Goal: Task Accomplishment & Management: Use online tool/utility

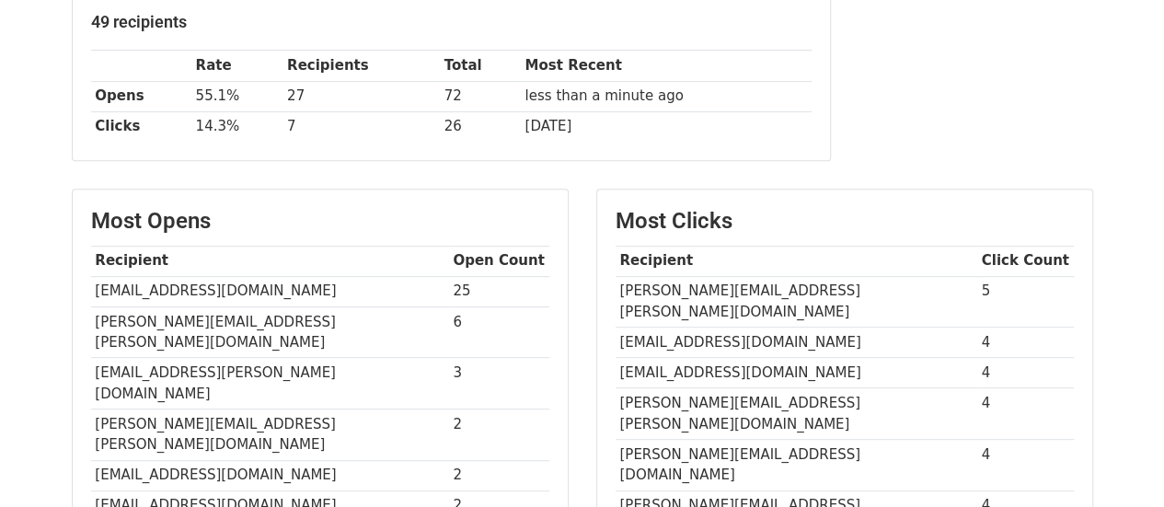
scroll to position [310, 0]
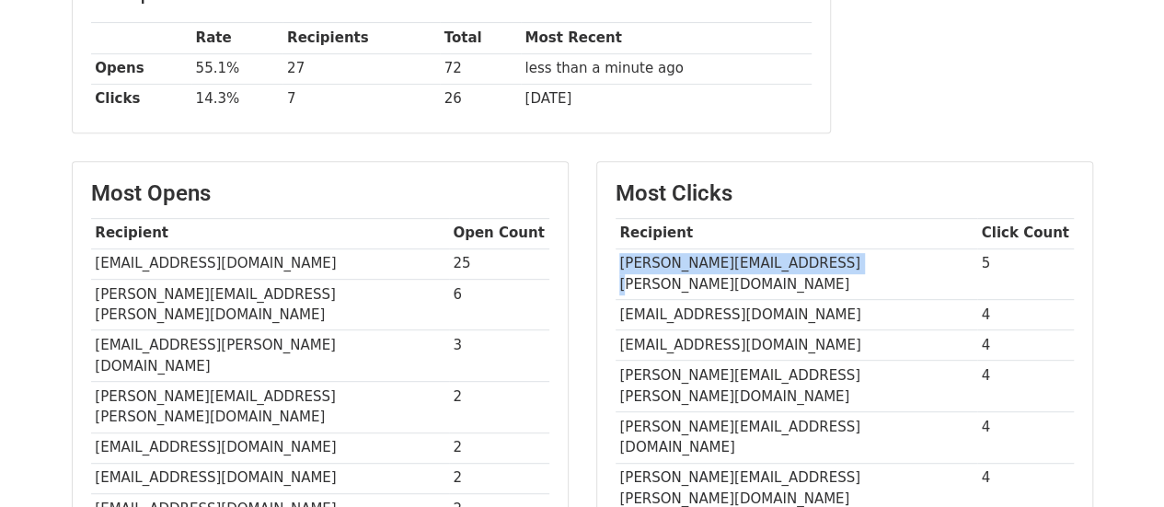
drag, startPoint x: 842, startPoint y: 256, endPoint x: 617, endPoint y: 259, distance: 224.5
click at [617, 259] on td "Rommel.cadavid@dislicores.com" at bounding box center [797, 274] width 362 height 52
copy td "Rommel.cadavid@dislicores.com"
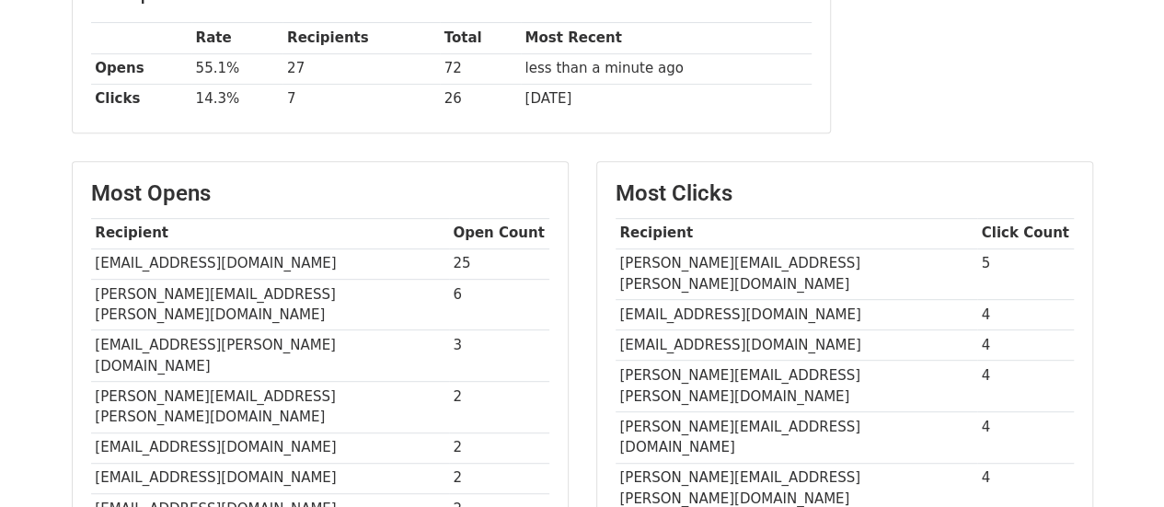
click at [747, 300] on td "erojas@bu.com.co" at bounding box center [797, 315] width 362 height 30
drag, startPoint x: 755, startPoint y: 286, endPoint x: 615, endPoint y: 297, distance: 141.2
click at [616, 300] on td "erojas@bu.com.co" at bounding box center [797, 315] width 362 height 30
copy td "erojas@bu.com.co"
click at [812, 330] on td "hpedrozag@homecenter.co" at bounding box center [797, 345] width 362 height 30
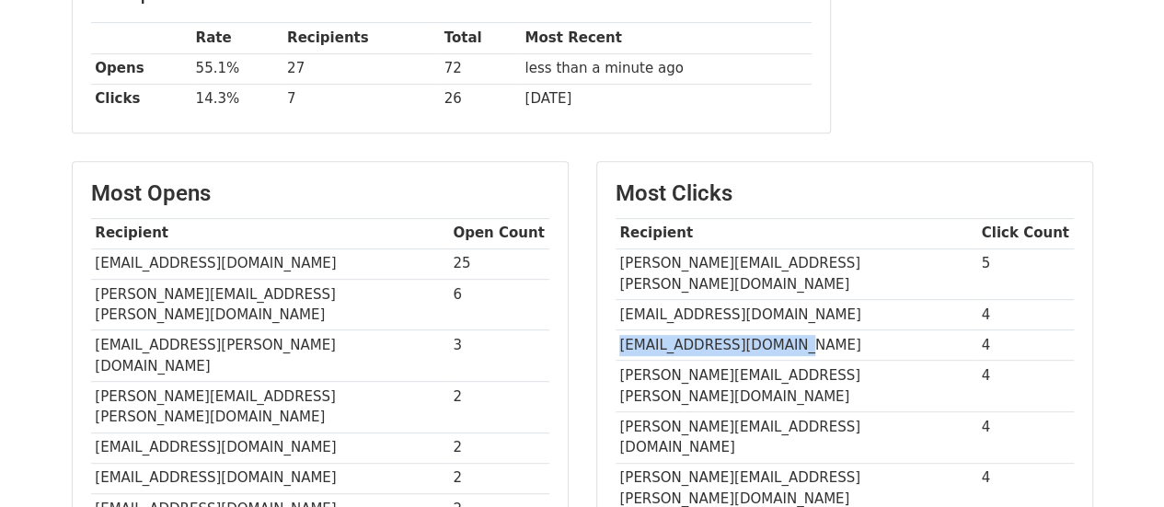
drag, startPoint x: 819, startPoint y: 323, endPoint x: 621, endPoint y: 320, distance: 197.8
click at [621, 330] on td "hpedrozag@homecenter.co" at bounding box center [797, 345] width 362 height 30
copy td "hpedrozag@homecenter.co"
click at [789, 361] on td "diana.fonseca@bulkmatic.com.co" at bounding box center [797, 387] width 362 height 52
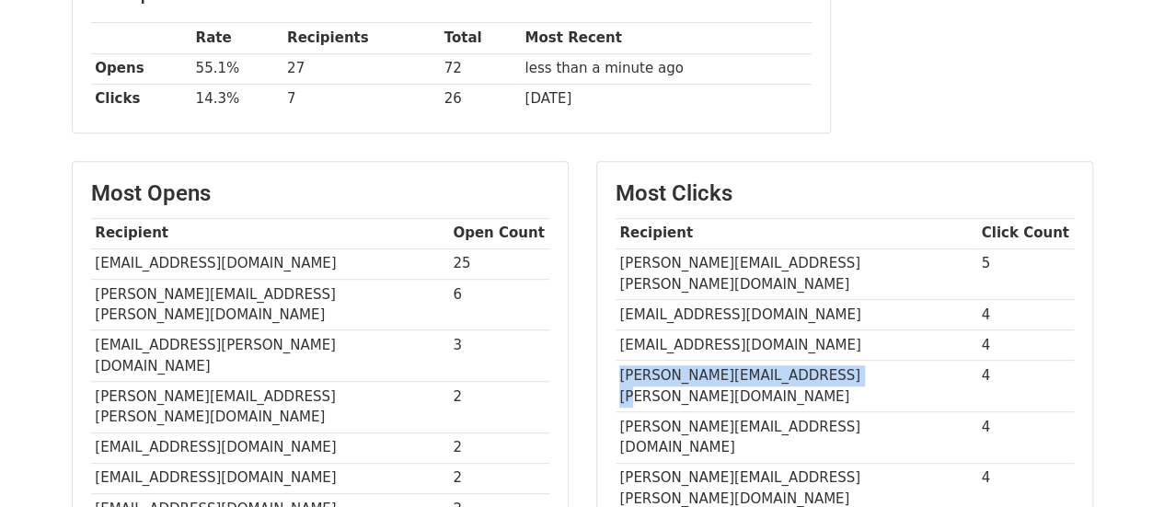
drag, startPoint x: 867, startPoint y: 355, endPoint x: 622, endPoint y: 349, distance: 244.8
click at [622, 361] on td "diana.fonseca@bulkmatic.com.co" at bounding box center [797, 387] width 362 height 52
copy td "diana.fonseca@bulkmatic.com.co"
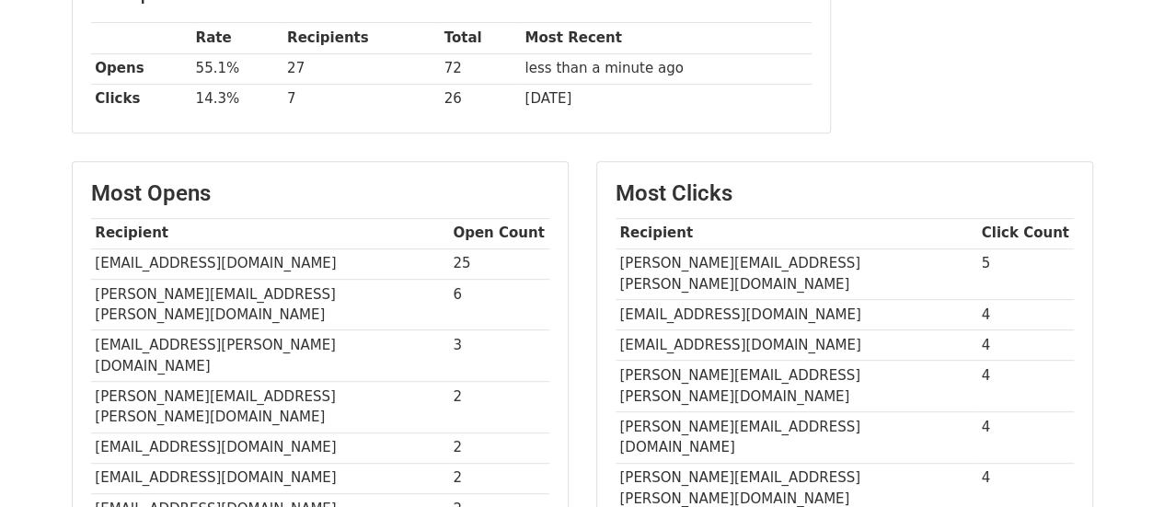
click at [850, 412] on td "Luis.lordonez@apmterminals.com" at bounding box center [797, 438] width 362 height 52
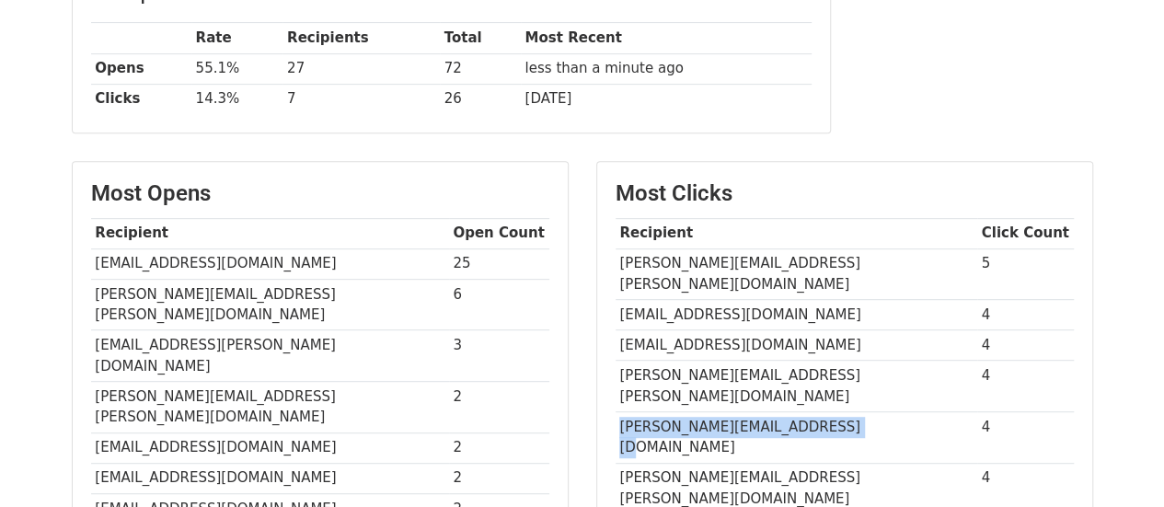
drag, startPoint x: 854, startPoint y: 378, endPoint x: 616, endPoint y: 377, distance: 237.4
click at [616, 412] on td "Luis.lordonez@apmterminals.com" at bounding box center [797, 438] width 362 height 52
copy td "Luis.lordonez@apmterminals.com"
click at [832, 412] on td "Luis.lordonez@apmterminals.com" at bounding box center [797, 438] width 362 height 52
drag, startPoint x: 837, startPoint y: 375, endPoint x: 616, endPoint y: 378, distance: 221.7
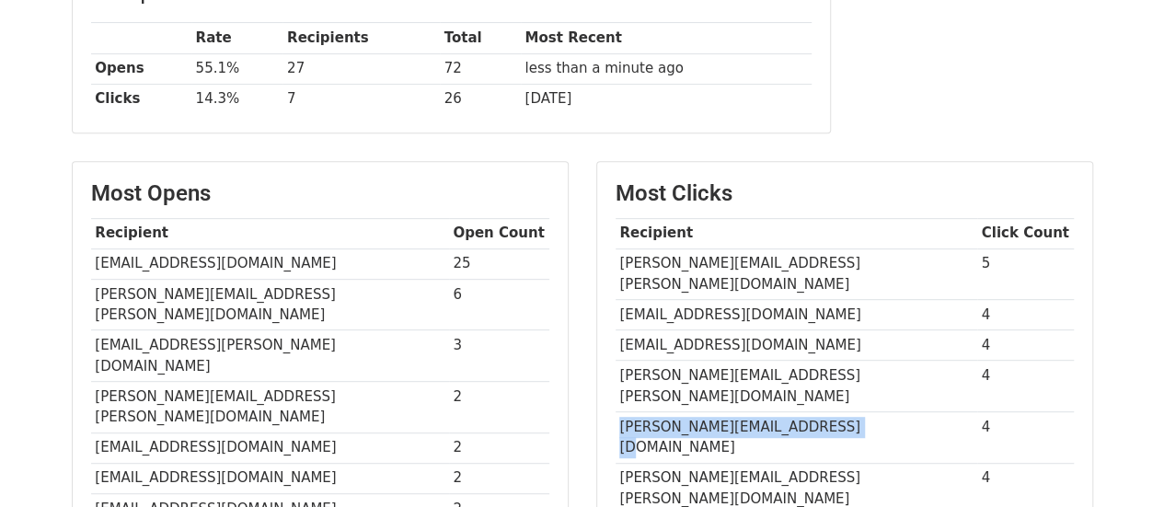
click at [616, 412] on td "Luis.lordonez@apmterminals.com" at bounding box center [797, 438] width 362 height 52
copy td "Luis.lordonez@apmterminals.com"
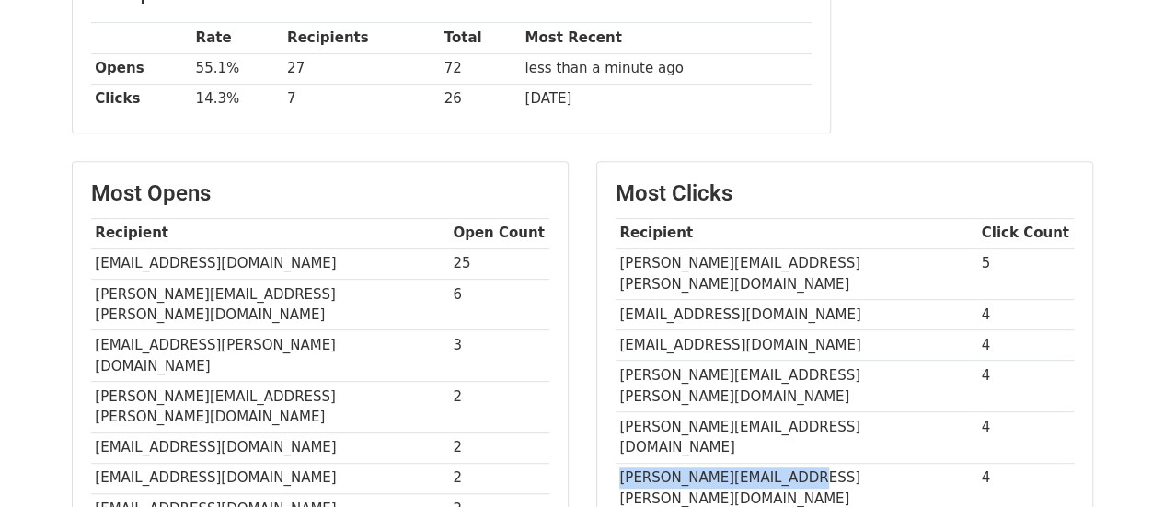
drag, startPoint x: 811, startPoint y: 419, endPoint x: 619, endPoint y: 394, distance: 193.9
click at [619, 463] on td "maria.alvarez@umusic.com" at bounding box center [797, 489] width 362 height 52
copy td "maria.alvarez@umusic.com"
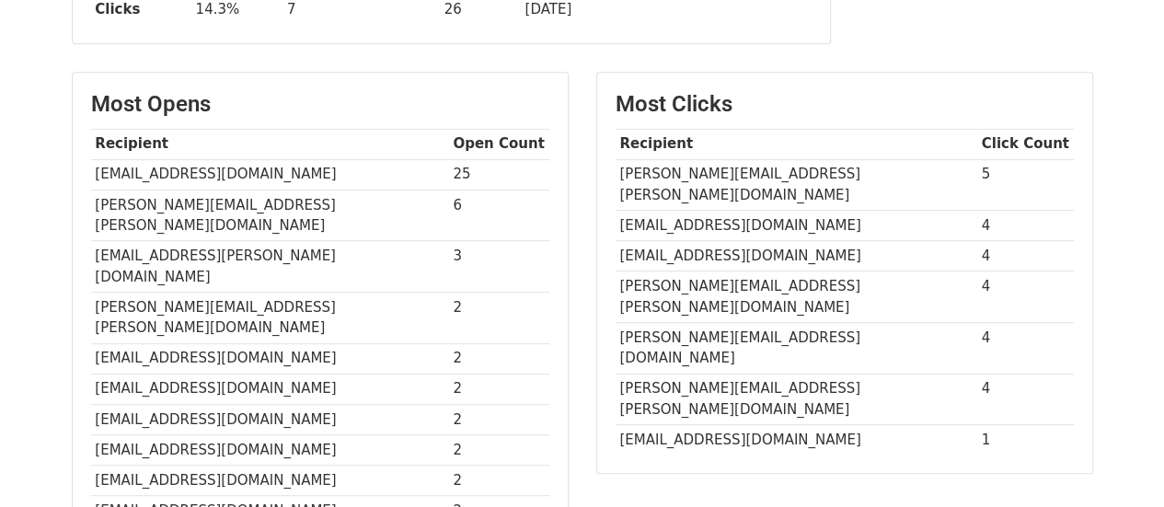
scroll to position [400, 0]
drag, startPoint x: 326, startPoint y: 199, endPoint x: 95, endPoint y: 202, distance: 231.0
click at [95, 202] on td "anthony.molina@certicamara.com" at bounding box center [270, 215] width 358 height 52
copy td "anthony.molina@certicamara.com"
click at [316, 240] on td "gerson.garcia@vertical-p.com" at bounding box center [270, 266] width 358 height 52
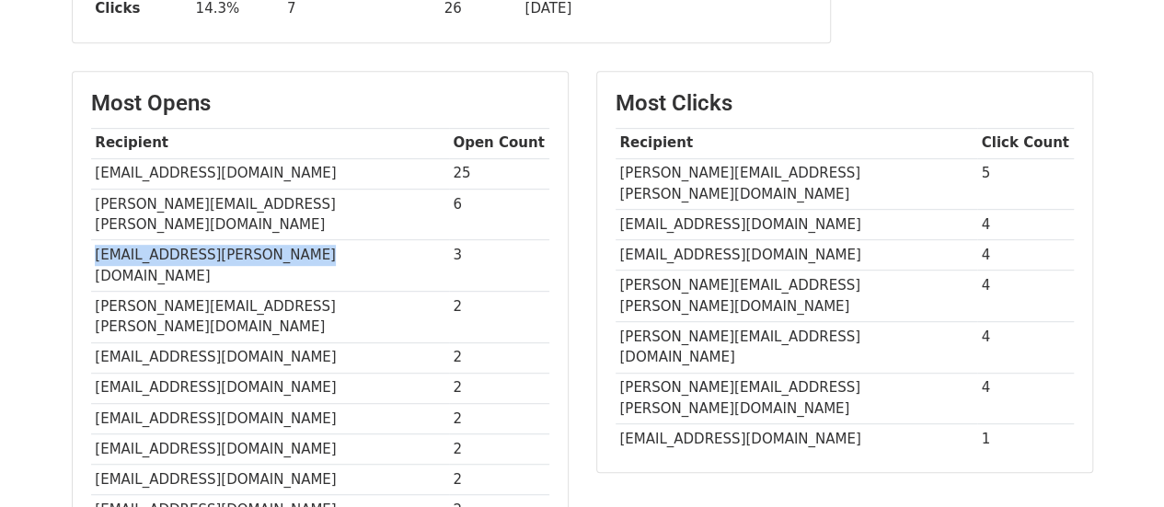
drag, startPoint x: 320, startPoint y: 224, endPoint x: 98, endPoint y: 231, distance: 222.7
click at [98, 240] on td "gerson.garcia@vertical-p.com" at bounding box center [270, 266] width 358 height 52
copy td "gerson.garcia@vertical-p.com"
click at [333, 291] on td "diana.fonseca@bulkmatic.com.co" at bounding box center [270, 317] width 358 height 52
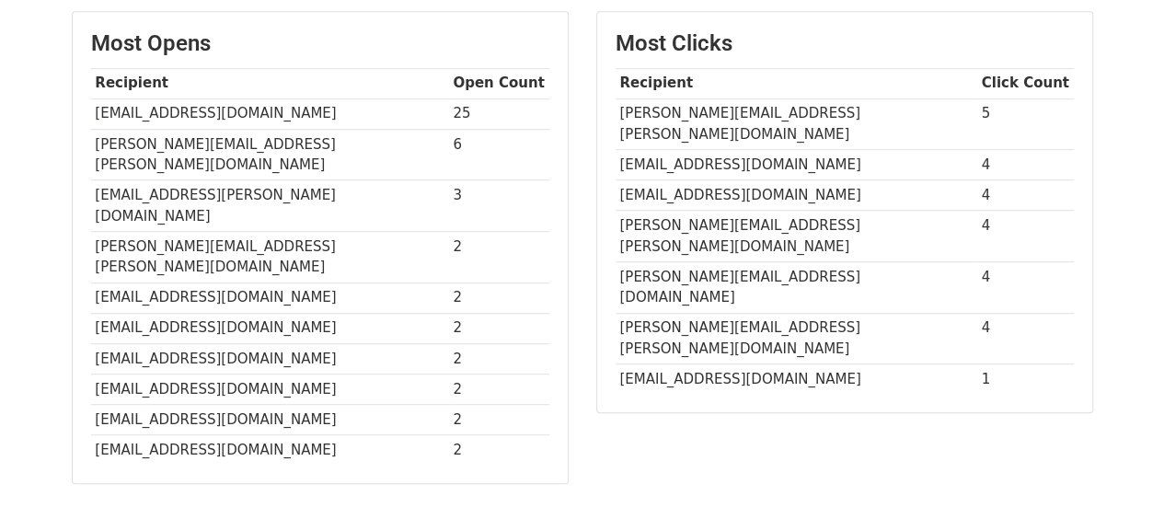
scroll to position [461, 0]
drag, startPoint x: 267, startPoint y: 351, endPoint x: 93, endPoint y: 351, distance: 173.9
click at [93, 403] on td "Eporras@togroup.tech" at bounding box center [270, 418] width 358 height 30
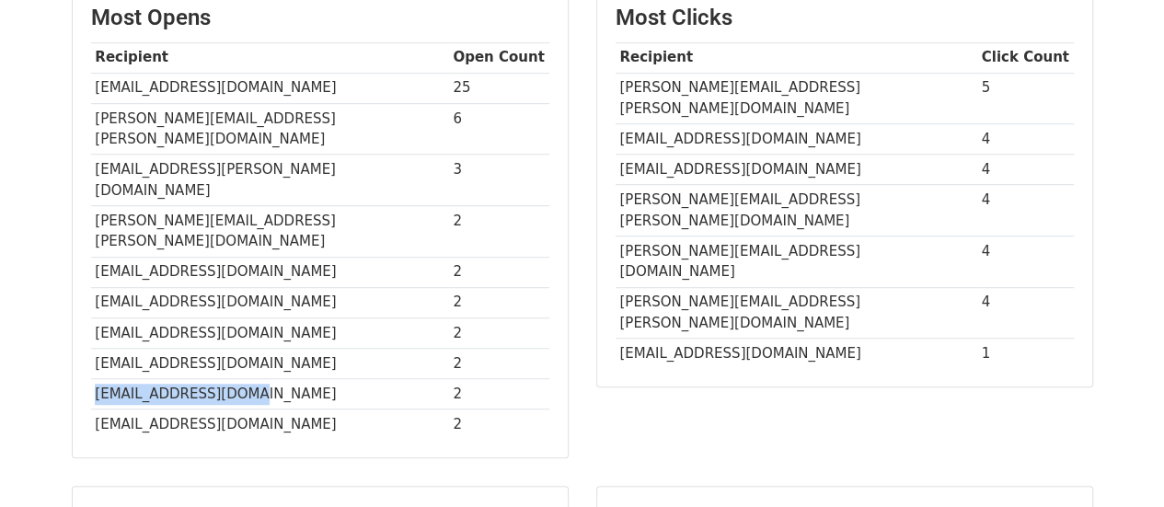
scroll to position [120, 0]
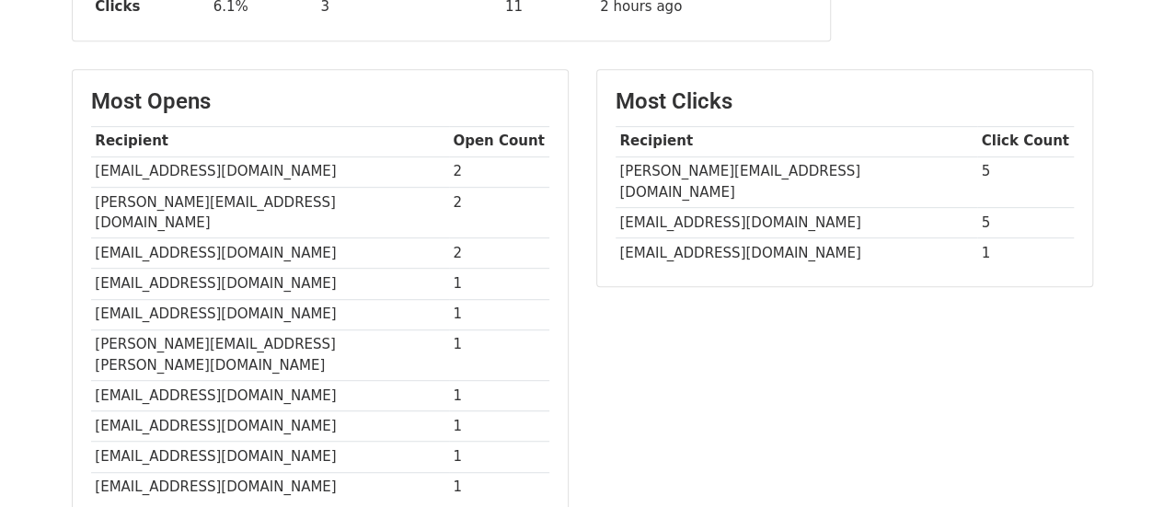
scroll to position [384, 0]
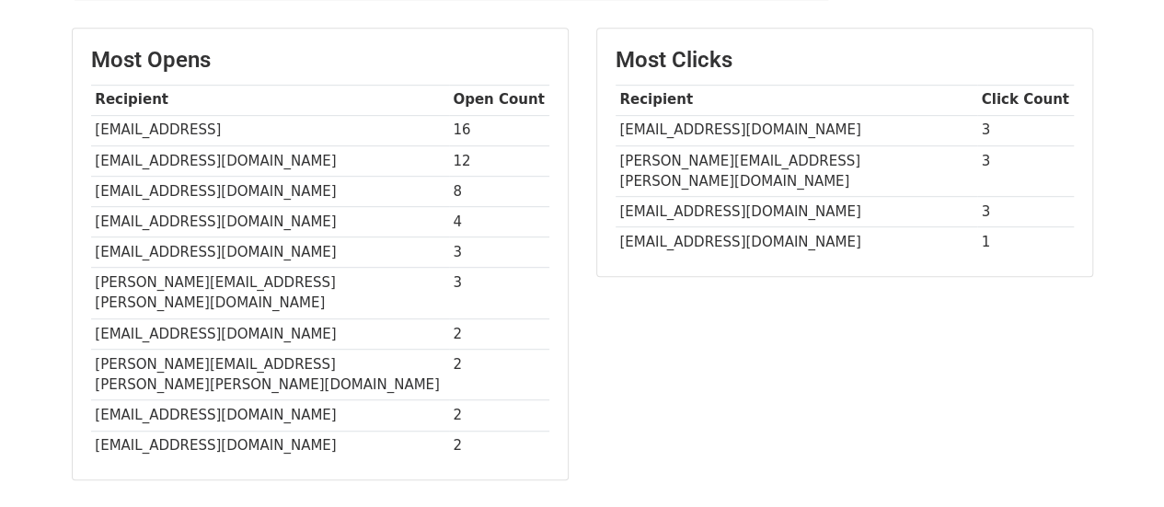
scroll to position [444, 0]
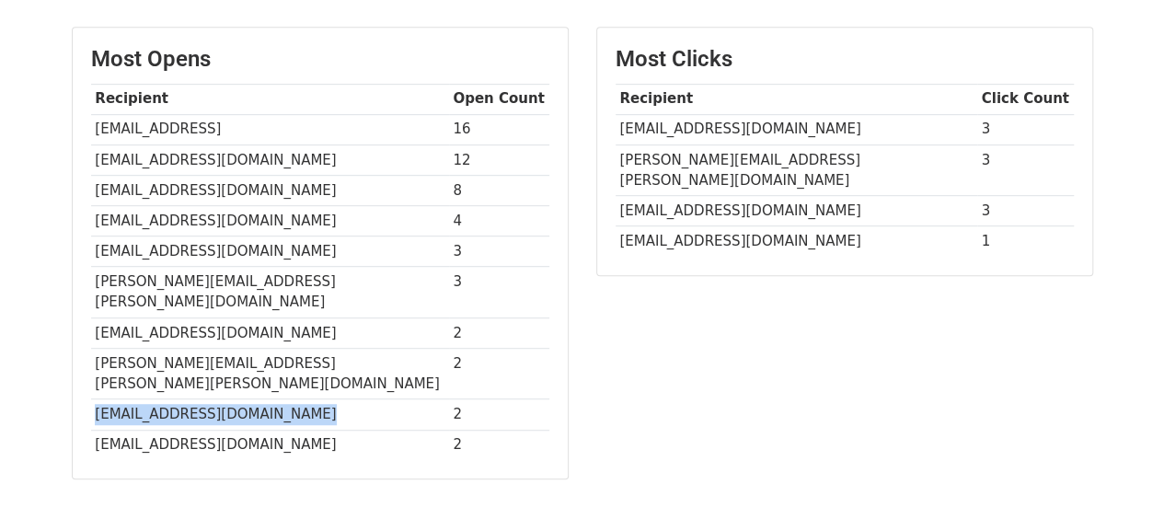
drag, startPoint x: 318, startPoint y: 365, endPoint x: 98, endPoint y: 373, distance: 220.9
click at [98, 399] on td "[EMAIL_ADDRESS][DOMAIN_NAME]" at bounding box center [270, 414] width 358 height 30
copy td "[EMAIL_ADDRESS][DOMAIN_NAME]"
